Goal: Navigation & Orientation: Find specific page/section

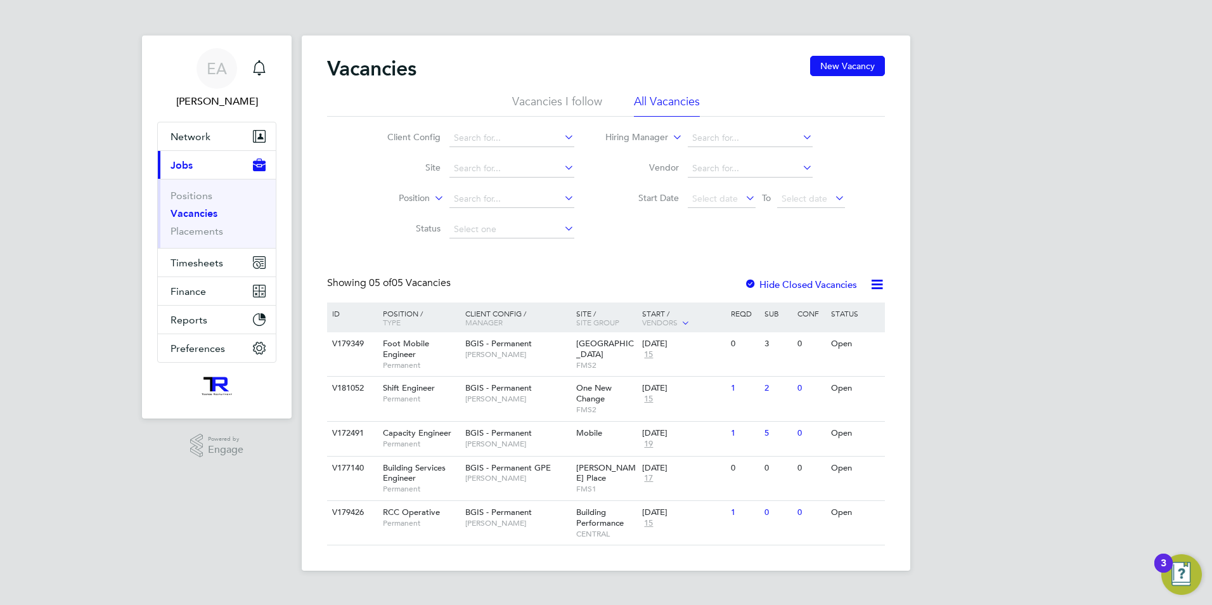
click at [191, 202] on li "Positions" at bounding box center [218, 199] width 95 height 18
click at [193, 197] on link "Positions" at bounding box center [192, 196] width 42 height 12
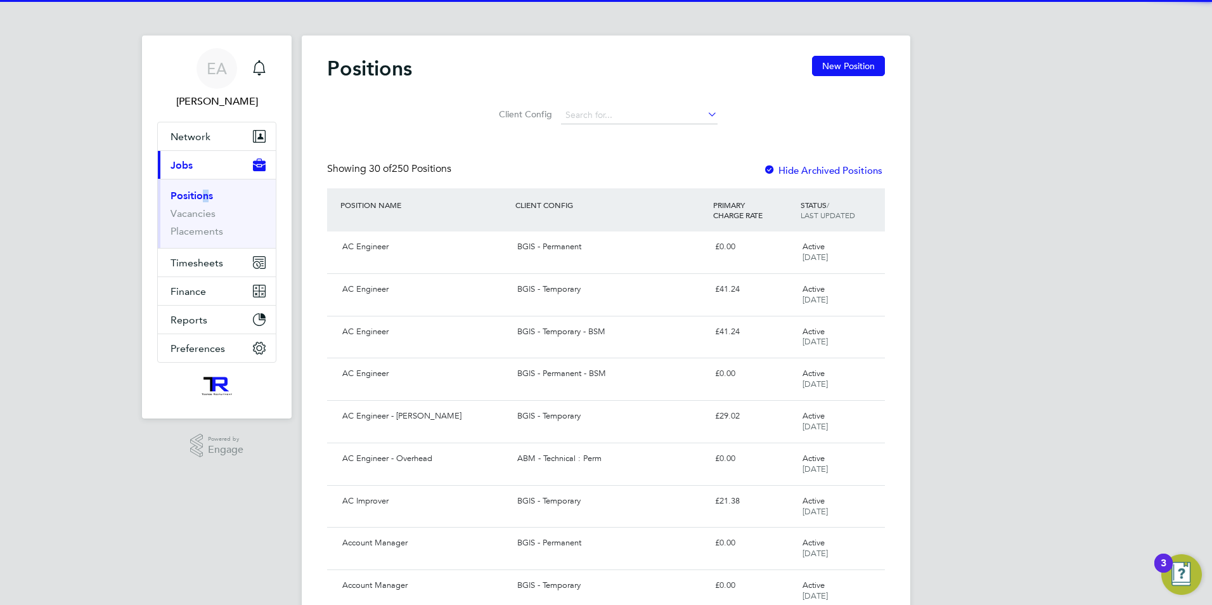
click at [200, 206] on li "Positions" at bounding box center [218, 199] width 95 height 18
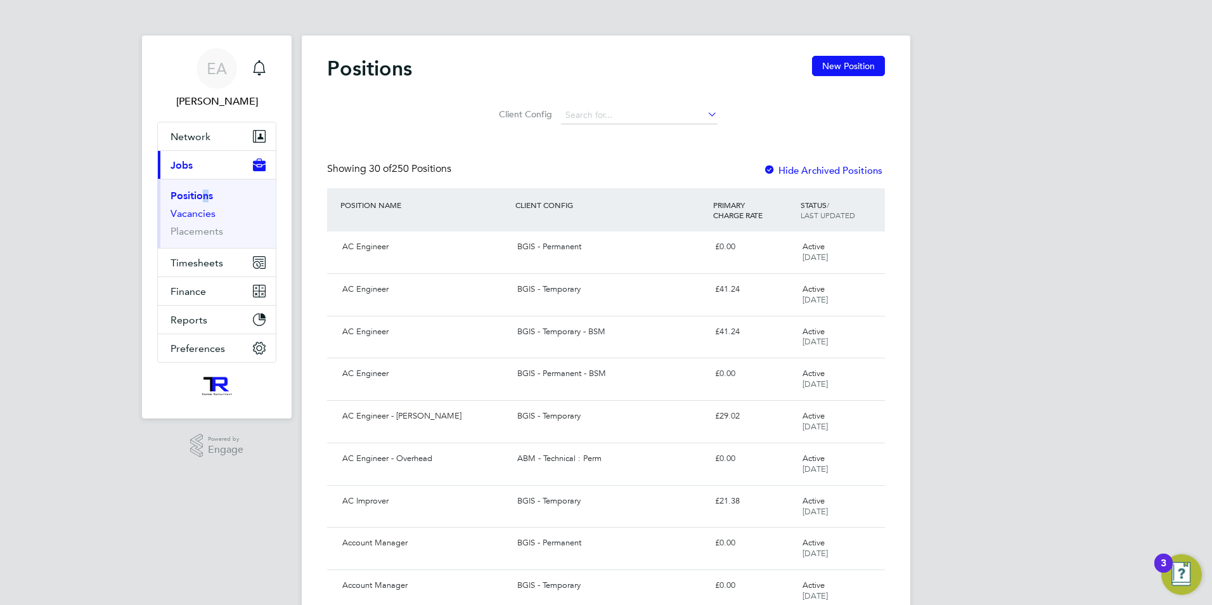
drag, startPoint x: 200, startPoint y: 206, endPoint x: 193, endPoint y: 214, distance: 10.8
click at [193, 214] on link "Vacancies" at bounding box center [193, 213] width 45 height 12
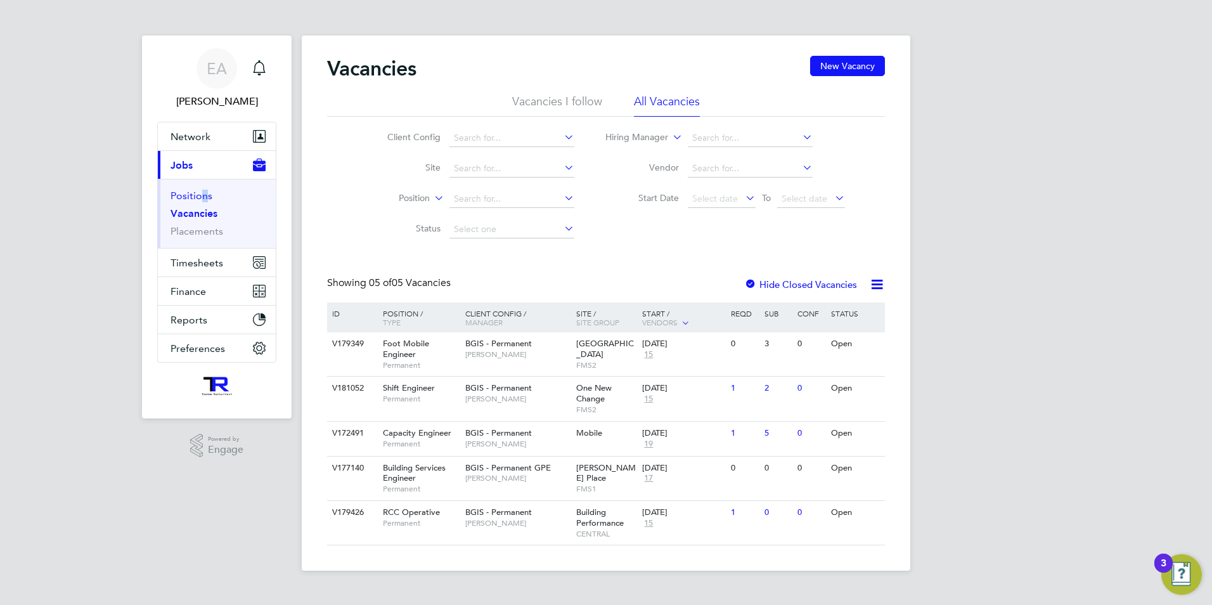
click at [191, 199] on link "Positions" at bounding box center [192, 196] width 42 height 12
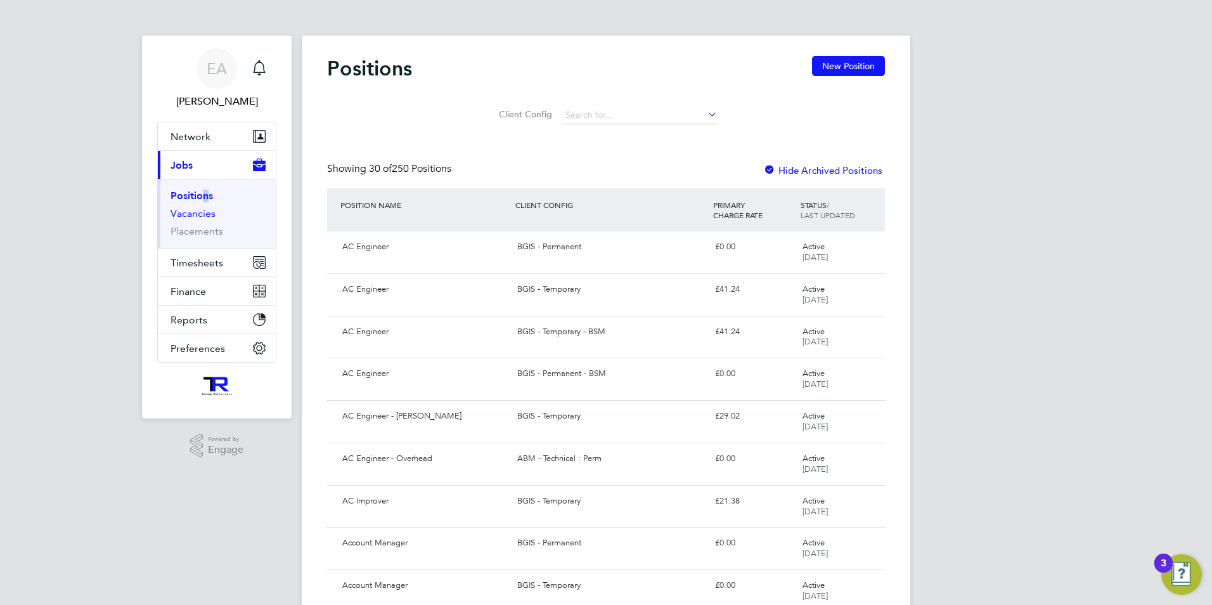
click at [190, 213] on link "Vacancies" at bounding box center [193, 213] width 45 height 12
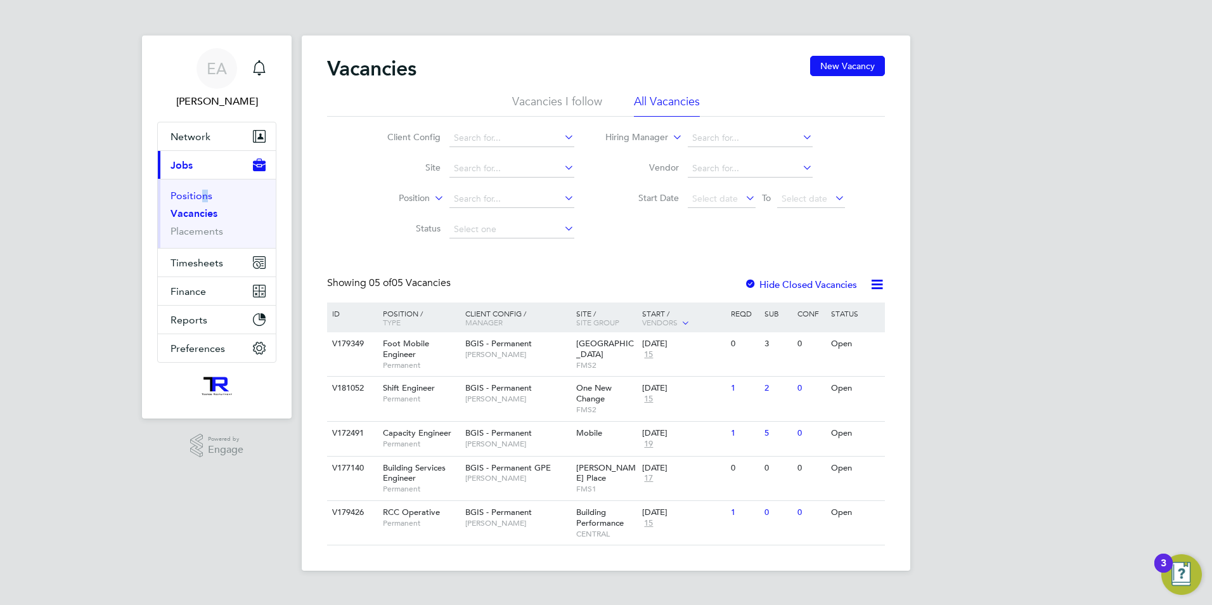
click at [181, 194] on link "Positions" at bounding box center [192, 196] width 42 height 12
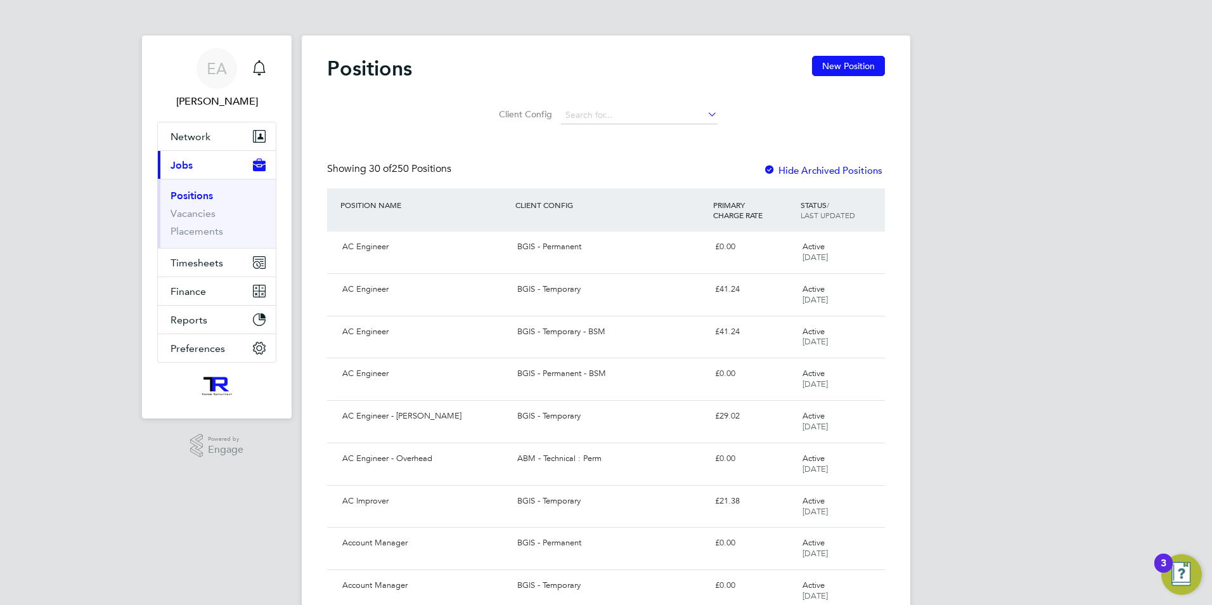
click at [184, 216] on link "Vacancies" at bounding box center [193, 213] width 45 height 12
